Goal: Find specific page/section: Find specific page/section

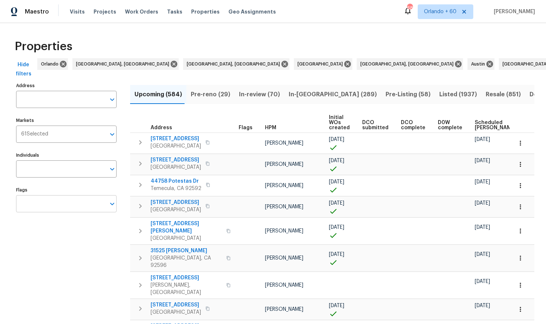
click at [46, 208] on input "Flags" at bounding box center [61, 203] width 90 height 17
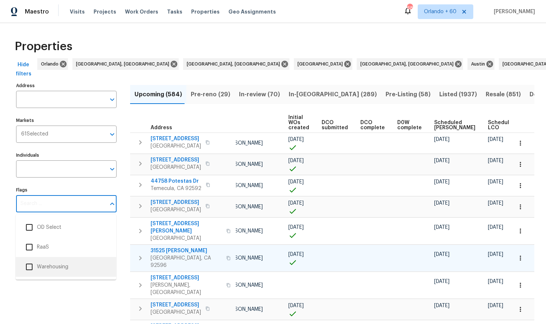
scroll to position [0, 61]
